Goal: Check status: Check status

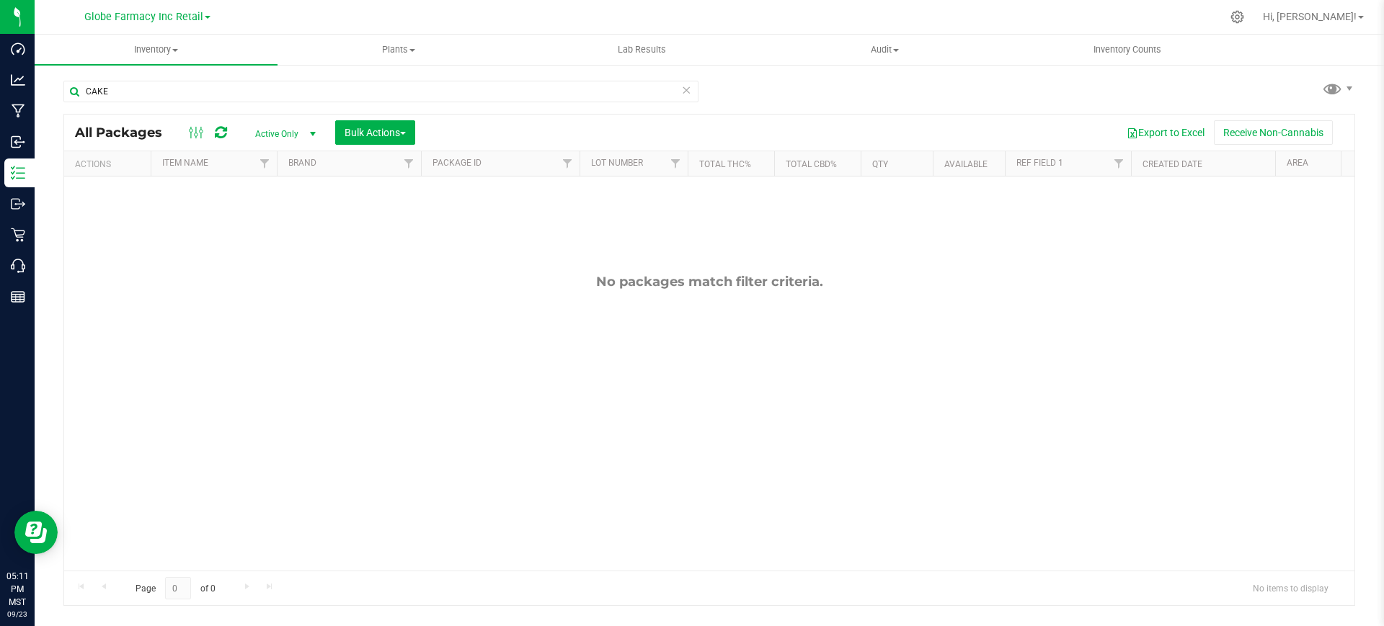
click at [334, 94] on input "CAKE" at bounding box center [380, 92] width 635 height 22
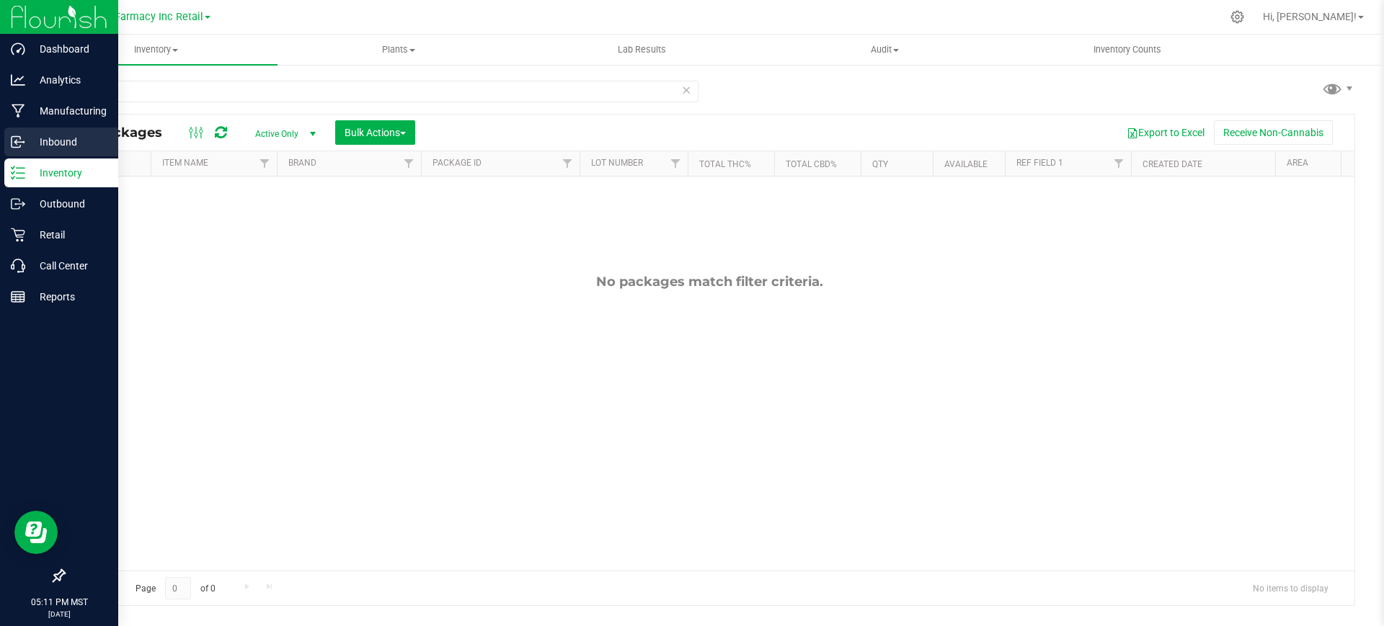
click at [22, 138] on icon at bounding box center [18, 142] width 14 height 14
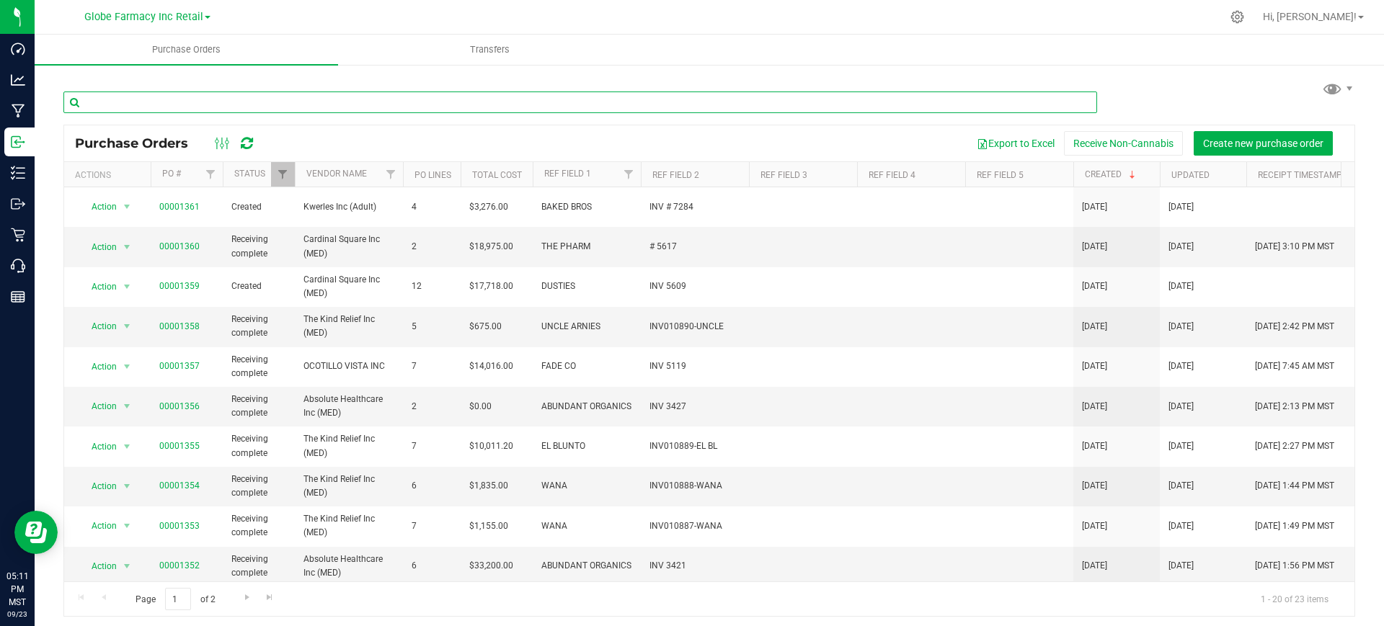
click at [238, 99] on input "text" at bounding box center [579, 103] width 1033 height 22
type input "mohave"
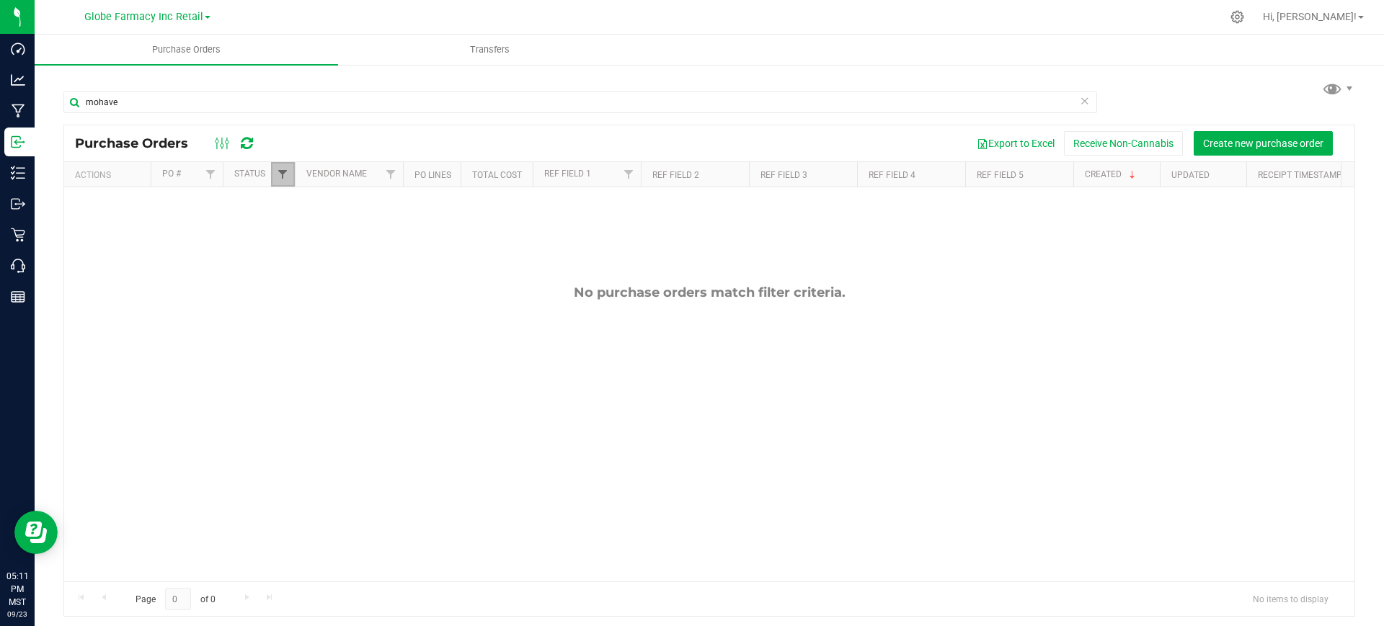
click at [285, 170] on span "Filter" at bounding box center [283, 175] width 12 height 12
click at [316, 285] on ul "Select All Cancelled Closed Created Receiving complete Receiving partial" at bounding box center [354, 284] width 148 height 112
click at [313, 268] on li "Closed" at bounding box center [354, 274] width 148 height 15
click at [295, 272] on label "Closed" at bounding box center [306, 274] width 43 height 9
click at [295, 272] on input "Closed" at bounding box center [289, 274] width 9 height 9
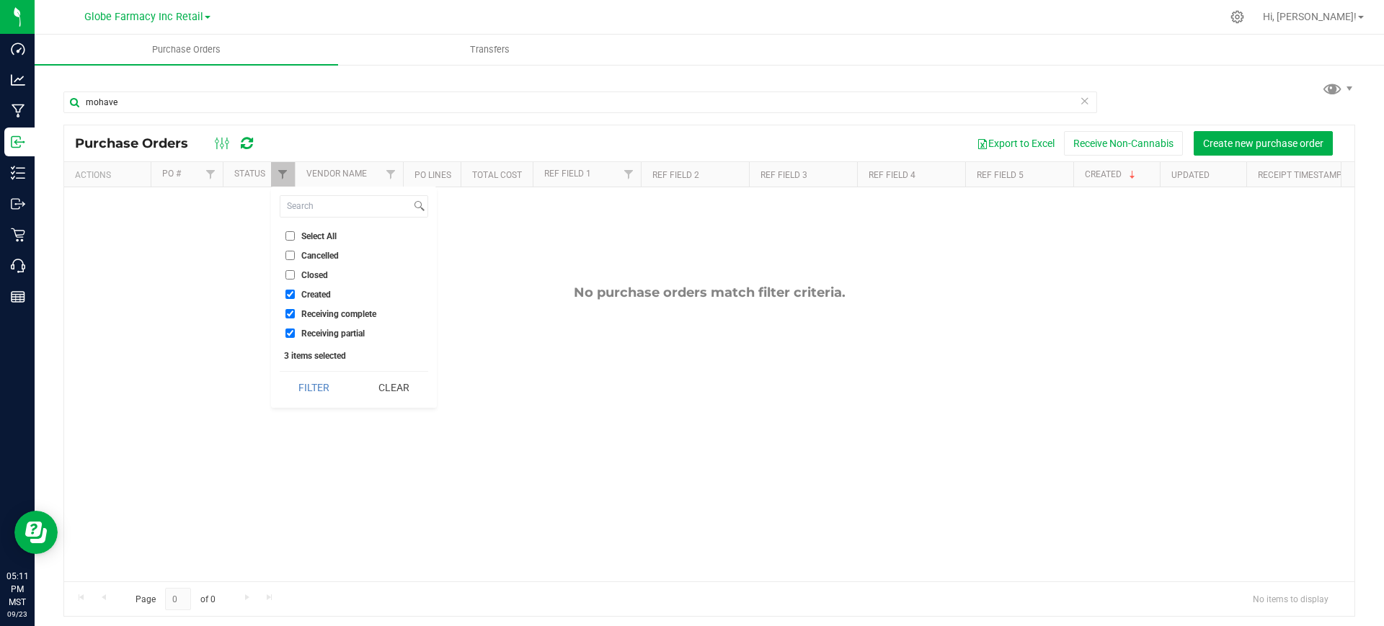
checkbox input "true"
click at [323, 397] on button "Filter" at bounding box center [314, 388] width 69 height 32
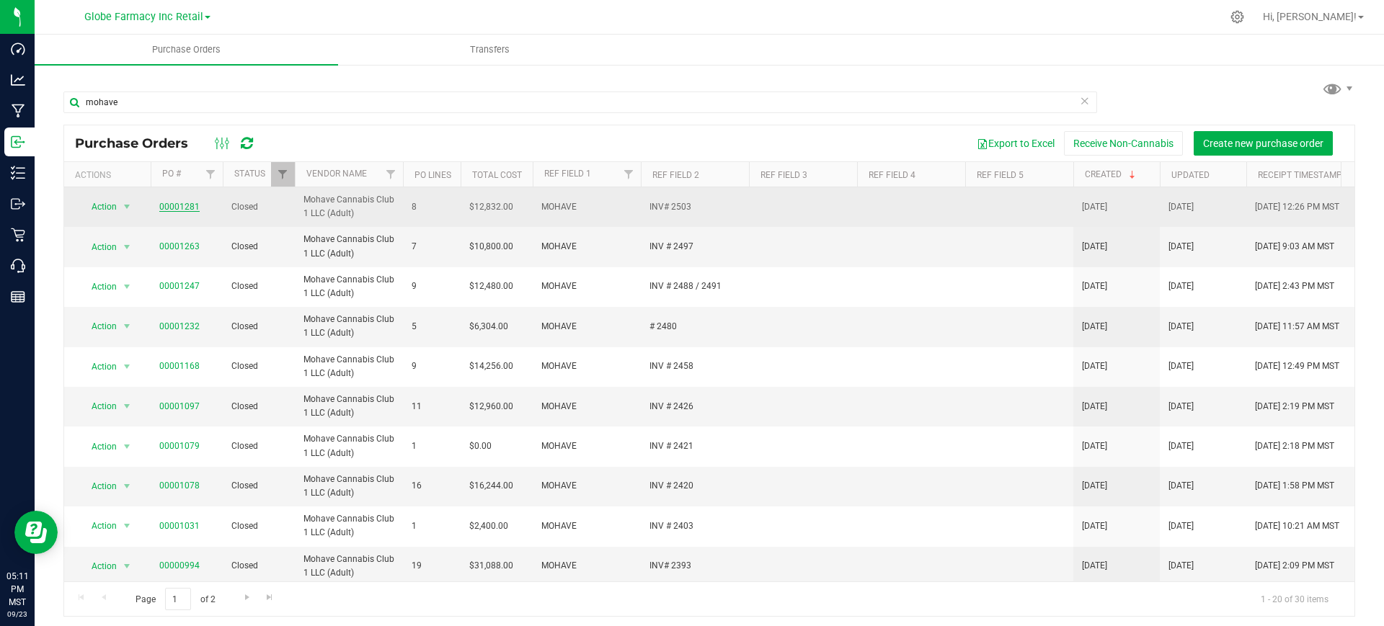
click at [184, 208] on link "00001281" at bounding box center [179, 207] width 40 height 10
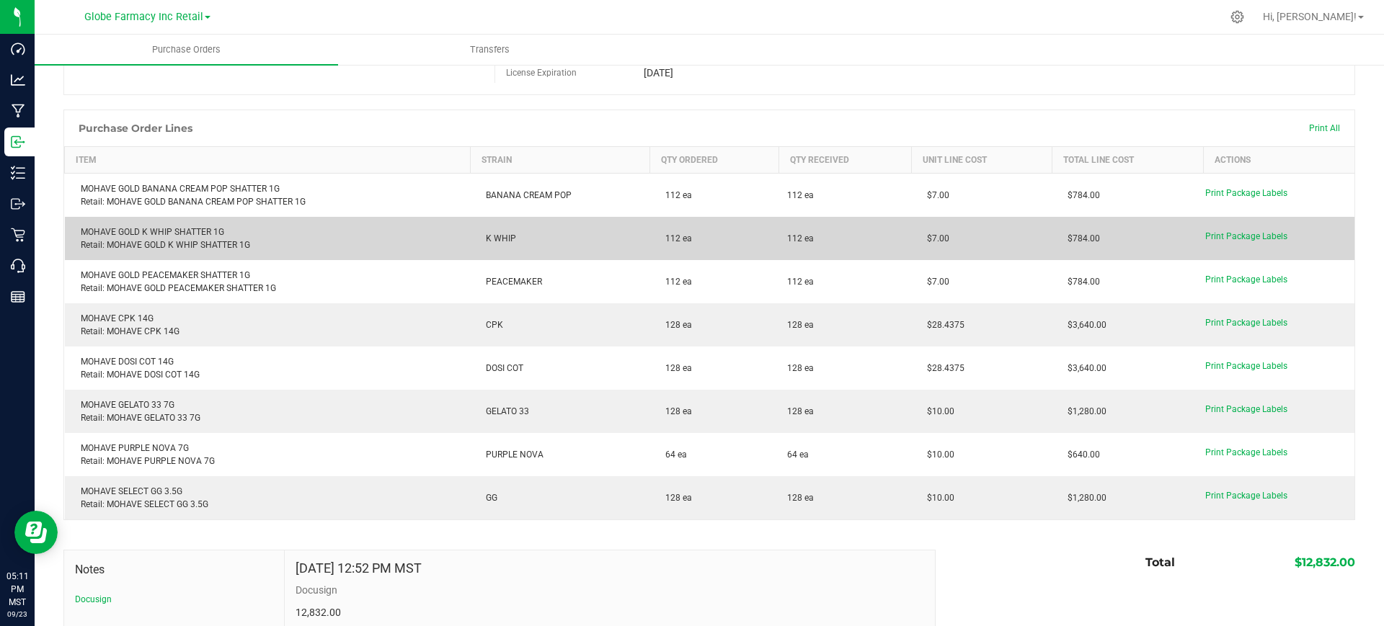
scroll to position [112, 0]
